Goal: Feedback & Contribution: Contribute content

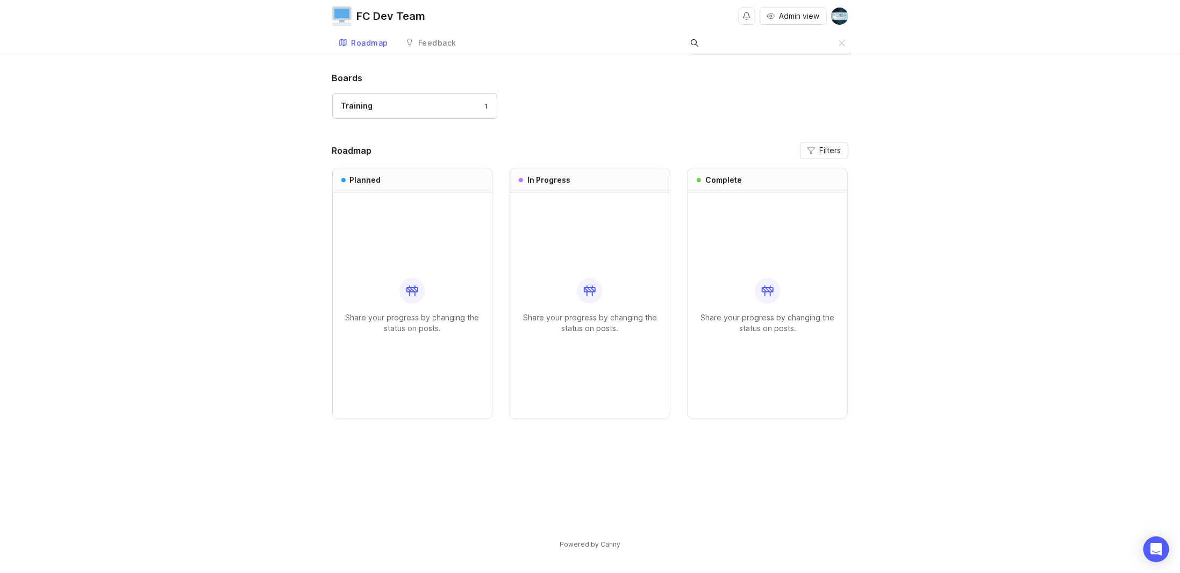
click at [823, 44] on input "Search" at bounding box center [772, 43] width 134 height 12
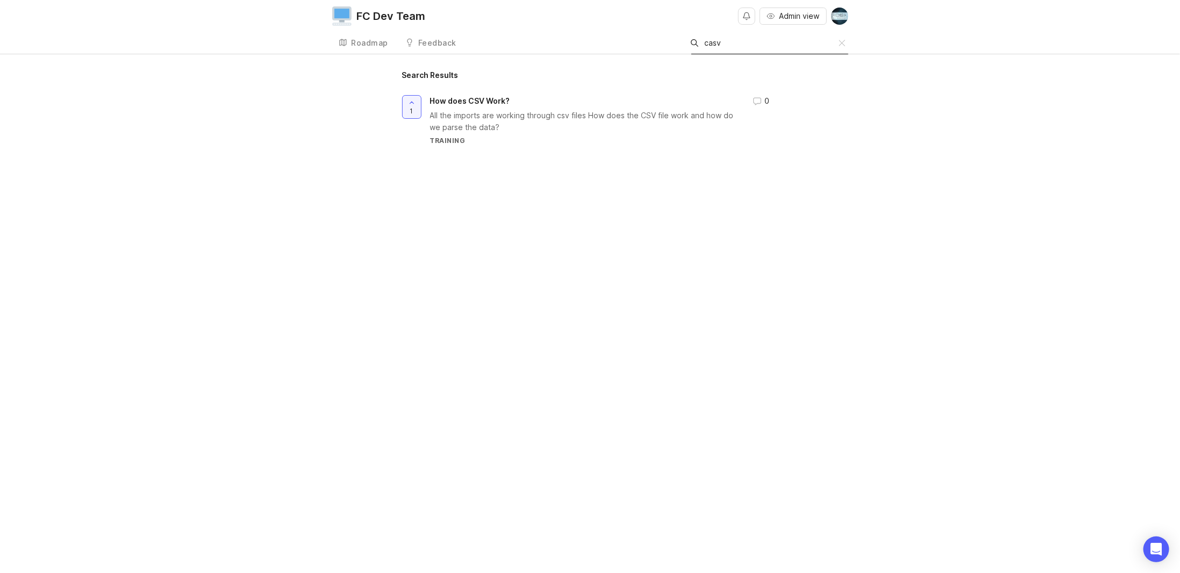
type input "casv"
click at [356, 41] on div "Roadmap" at bounding box center [370, 43] width 37 height 8
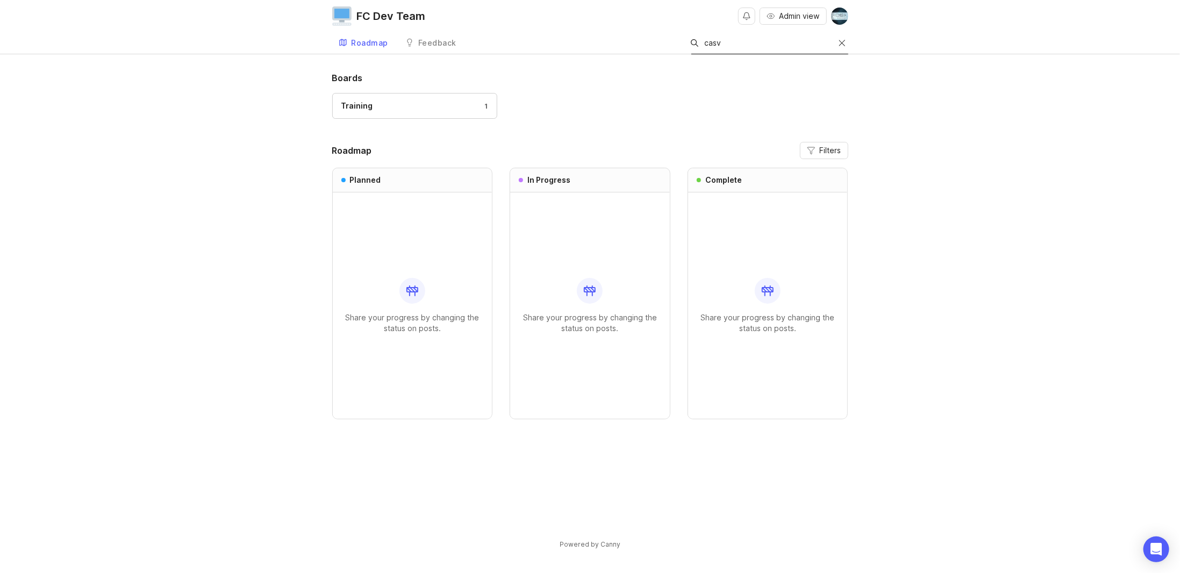
click at [844, 41] on div at bounding box center [842, 44] width 6 height 8
click at [396, 102] on div "Training 1" at bounding box center [414, 106] width 147 height 12
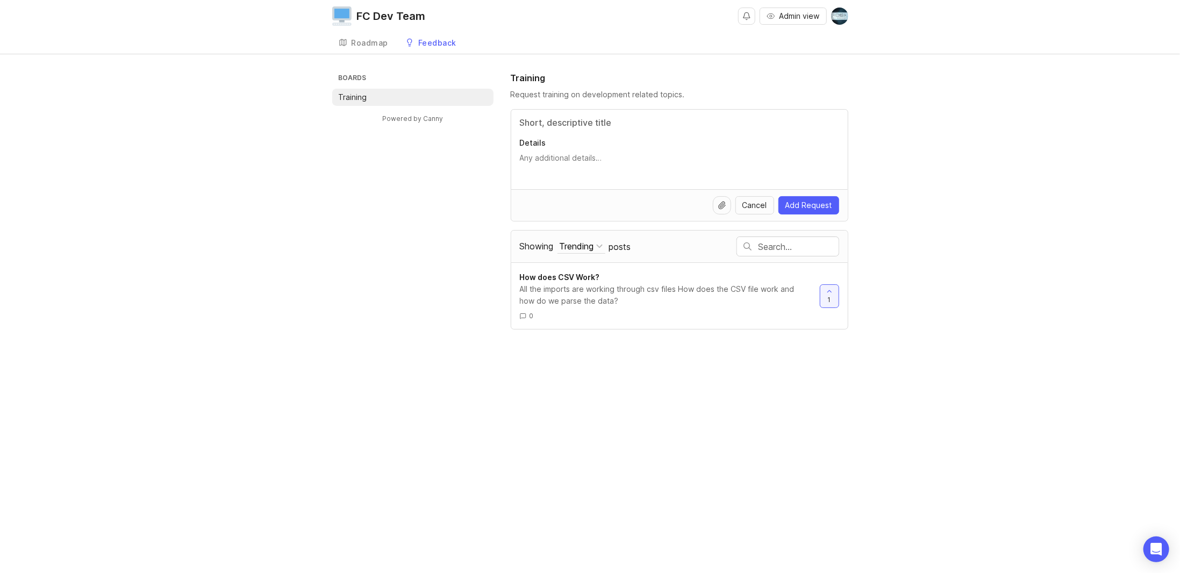
click at [593, 113] on div "Details" at bounding box center [679, 150] width 337 height 80
click at [579, 121] on input "Title" at bounding box center [679, 122] width 319 height 13
type input "How does Credit card number get validated"
click at [564, 154] on textarea "Details" at bounding box center [679, 164] width 319 height 22
click at [561, 155] on textarea "Mod 10 & more hidden validations" at bounding box center [679, 164] width 319 height 22
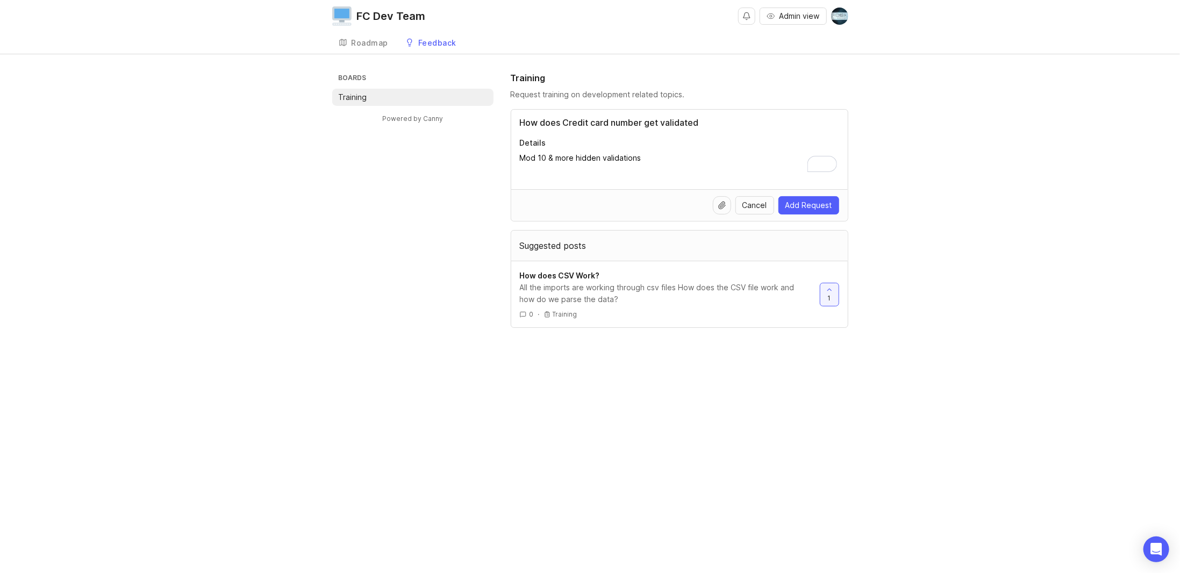
click at [561, 155] on textarea "Mod 10 & more hidden validations" at bounding box center [679, 164] width 319 height 22
click at [659, 159] on textarea "Mod 10 & more hidden validations" at bounding box center [679, 164] width 319 height 22
type textarea "Mod 10 & more hidden validations"
click at [817, 200] on span "Add Request" at bounding box center [808, 205] width 47 height 11
